Goal: Task Accomplishment & Management: Complete application form

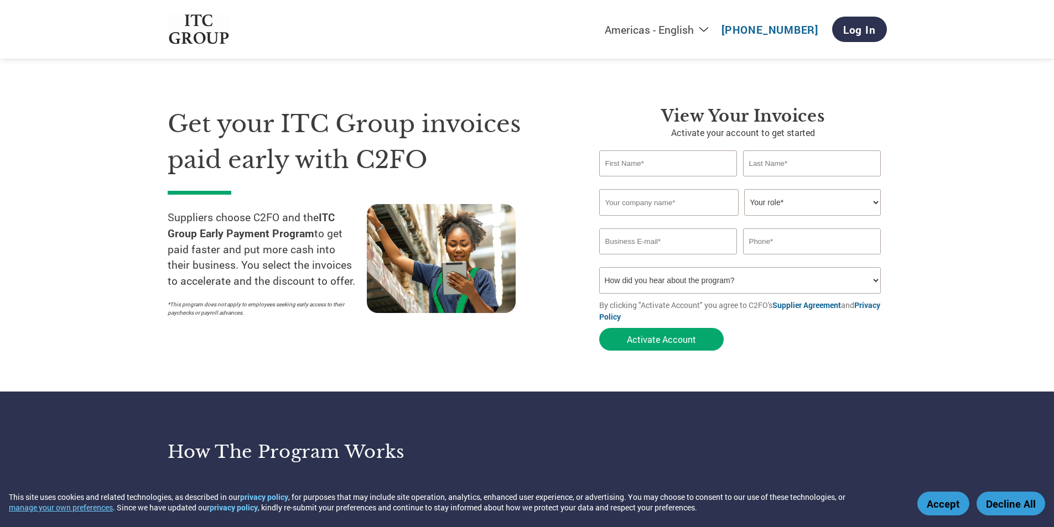
click at [680, 171] on input "text" at bounding box center [668, 164] width 138 height 26
type input "Kripa"
type input "Bhat"
type input "[EMAIL_ADDRESS][DOMAIN_NAME]"
type input "07019262381"
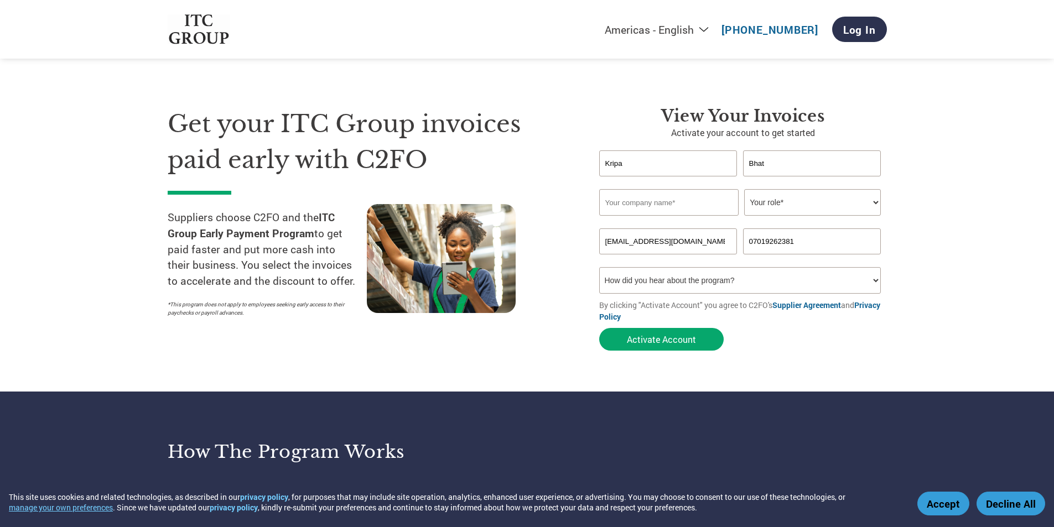
click at [611, 209] on input "text" at bounding box center [668, 202] width 139 height 27
type input "C"
type input "Crafts With Kripa"
click at [784, 204] on select "Your role* CFO Controller Credit Manager Finance Director Treasurer CEO Preside…" at bounding box center [812, 202] width 137 height 27
select select "OWNER_FOUNDER"
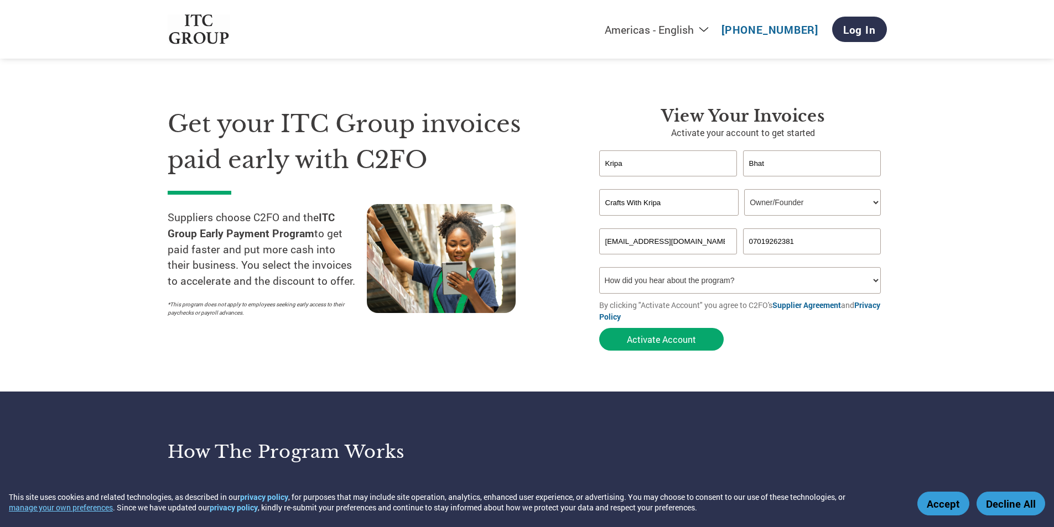
click at [744, 189] on select "Your role* CFO Controller Credit Manager Finance Director Treasurer CEO Preside…" at bounding box center [812, 202] width 137 height 27
drag, startPoint x: 815, startPoint y: 239, endPoint x: 821, endPoint y: 241, distance: 6.0
click at [815, 239] on input "07019262381" at bounding box center [812, 242] width 138 height 26
drag, startPoint x: 603, startPoint y: 255, endPoint x: 500, endPoint y: 256, distance: 102.9
click at [500, 256] on div "Get your ITC Group invoices paid early with C2FO Suppliers choose C2FO and the …" at bounding box center [527, 209] width 719 height 294
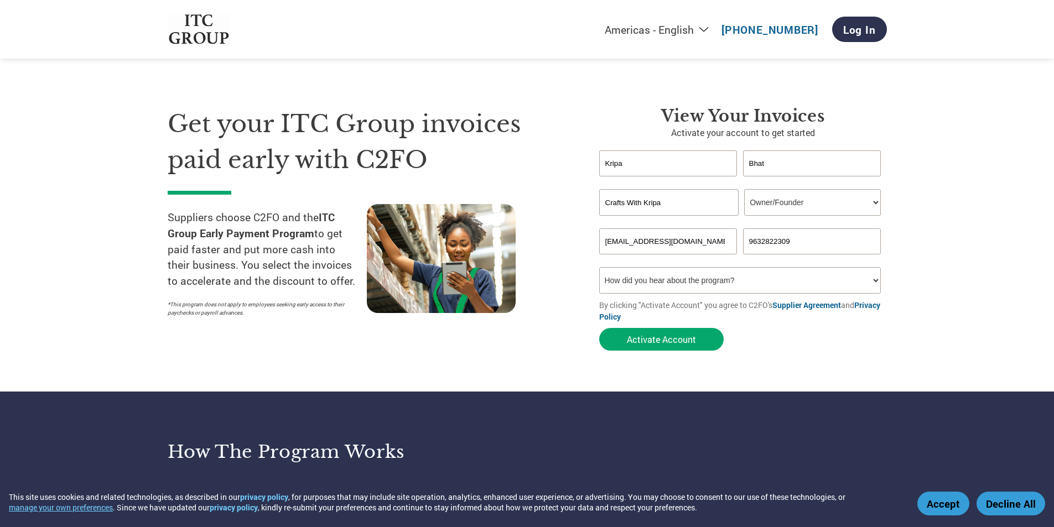
type input "9632822309"
click at [727, 280] on select "How did you hear about the program? Received a letter Email Social Media Online…" at bounding box center [740, 280] width 282 height 27
select select "Email"
click at [599, 267] on select "How did you hear about the program? Received a letter Email Social Media Online…" at bounding box center [740, 280] width 282 height 27
click at [689, 345] on button "Activate Account" at bounding box center [661, 339] width 124 height 23
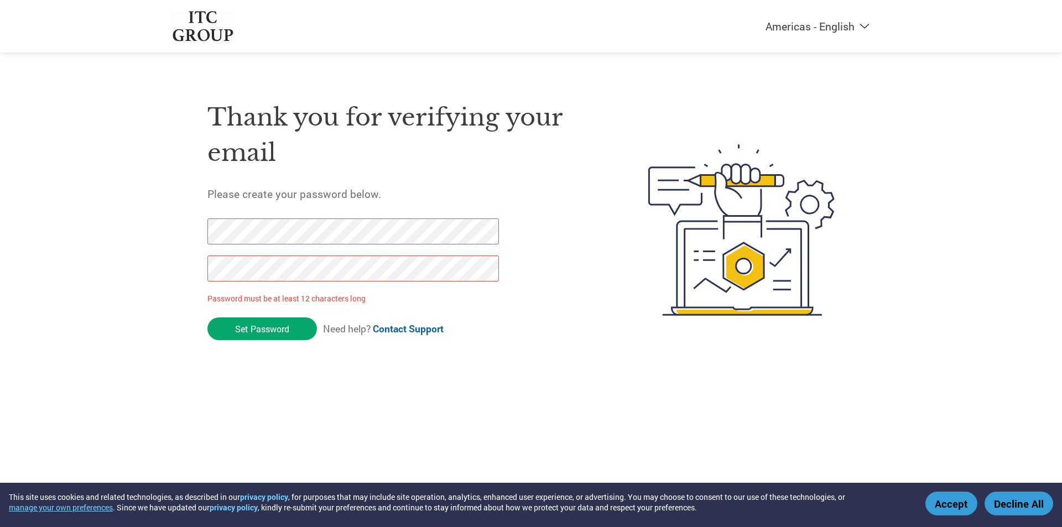
drag, startPoint x: 307, startPoint y: 330, endPoint x: 130, endPoint y: 240, distance: 198.5
click at [132, 241] on div "Americas - English Américas - Español Américas - Português Amériques - Français…" at bounding box center [531, 186] width 1062 height 372
click at [0, 241] on div "Americas - English Américas - Español Américas - Português Amériques - Français…" at bounding box center [531, 186] width 1062 height 372
click at [1, 237] on div "Americas - English Américas - Español Américas - Português Amériques - Français…" at bounding box center [531, 186] width 1062 height 372
click at [0, 268] on div "Americas - English Américas - Español Américas - Português Amériques - Français…" at bounding box center [531, 186] width 1062 height 372
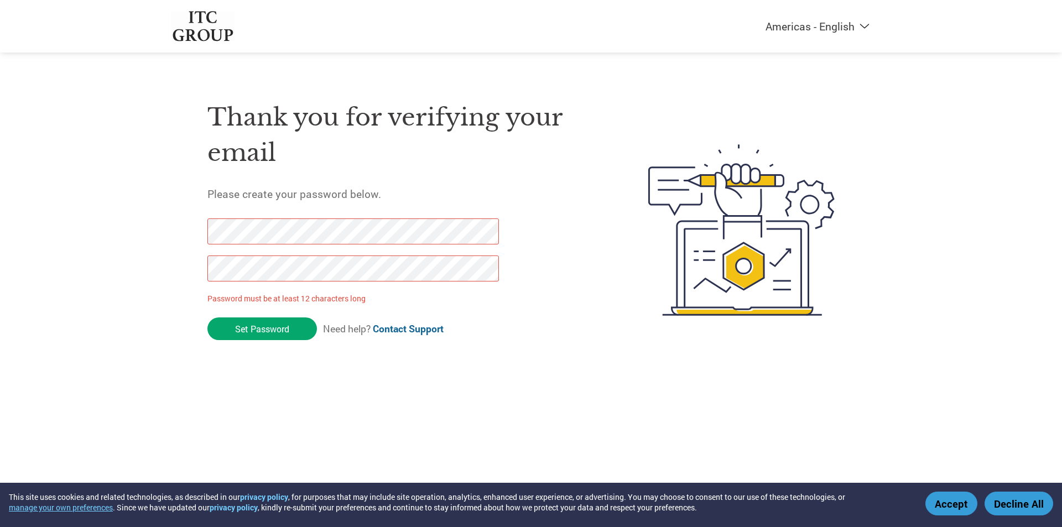
click at [27, 243] on div "Americas - English Américas - Español Américas - Português Amériques - Français…" at bounding box center [531, 186] width 1062 height 372
click at [0, 272] on div "Americas - English Américas - Español Américas - Português Amériques - Français…" at bounding box center [531, 186] width 1062 height 372
click at [0, 266] on div "Americas - English Américas - Español Américas - Português Amériques - Français…" at bounding box center [531, 186] width 1062 height 372
drag, startPoint x: 379, startPoint y: 301, endPoint x: 160, endPoint y: 303, distance: 219.1
click at [160, 303] on div "Americas - English Américas - Español Américas - Português Amériques - Français…" at bounding box center [531, 186] width 1062 height 372
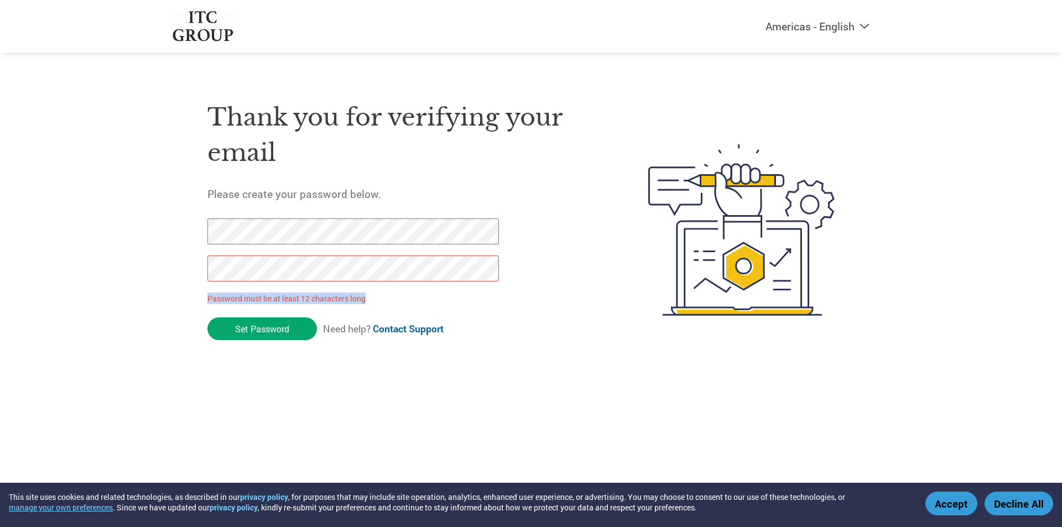
copy p "Password must be at least 12 characters long"
click at [262, 335] on input "Set Password" at bounding box center [262, 329] width 110 height 23
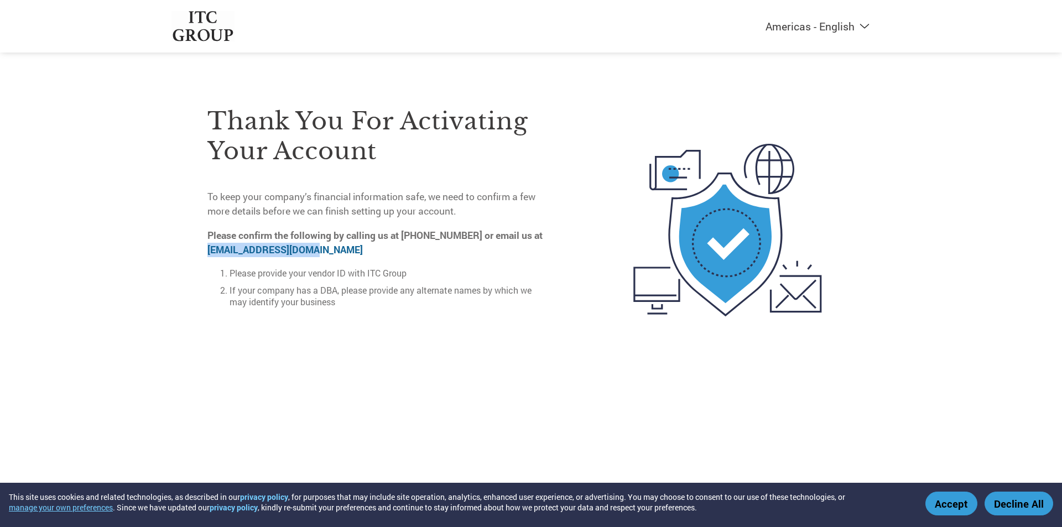
drag, startPoint x: 205, startPoint y: 248, endPoint x: 314, endPoint y: 247, distance: 109.0
click at [314, 247] on div "Thank you for activating your account To keep your company’s financial informat…" at bounding box center [531, 230] width 719 height 296
copy link "on-boarding@c2fo.com"
drag, startPoint x: 230, startPoint y: 289, endPoint x: 340, endPoint y: 291, distance: 110.1
click at [340, 291] on li "If your company has a DBA, please provide any alternate names by which we may i…" at bounding box center [390, 295] width 321 height 23
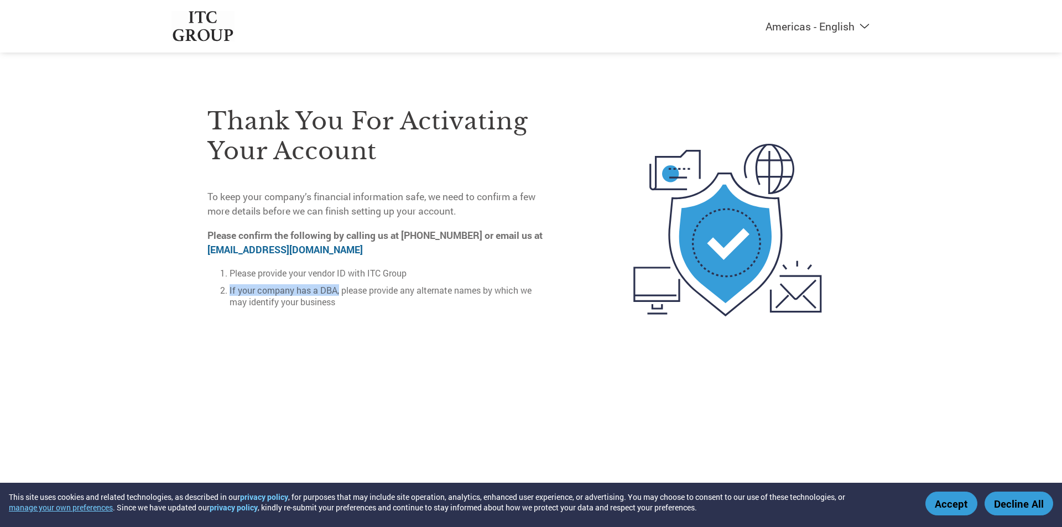
copy li "If your company has a DBA,"
